Goal: Task Accomplishment & Management: Manage account settings

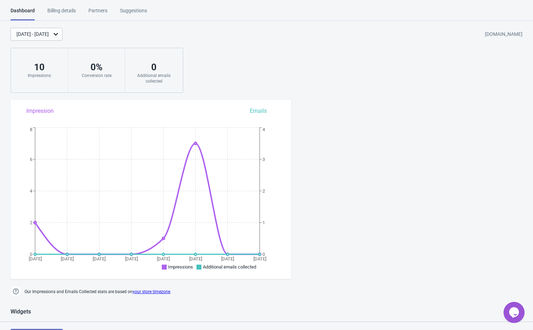
click at [418, 75] on div "[DATE] - [DATE] [DOMAIN_NAME] 10 Impressions 0 % Conversion rate 0 Additional e…" at bounding box center [266, 60] width 533 height 65
